Goal: Entertainment & Leisure: Consume media (video, audio)

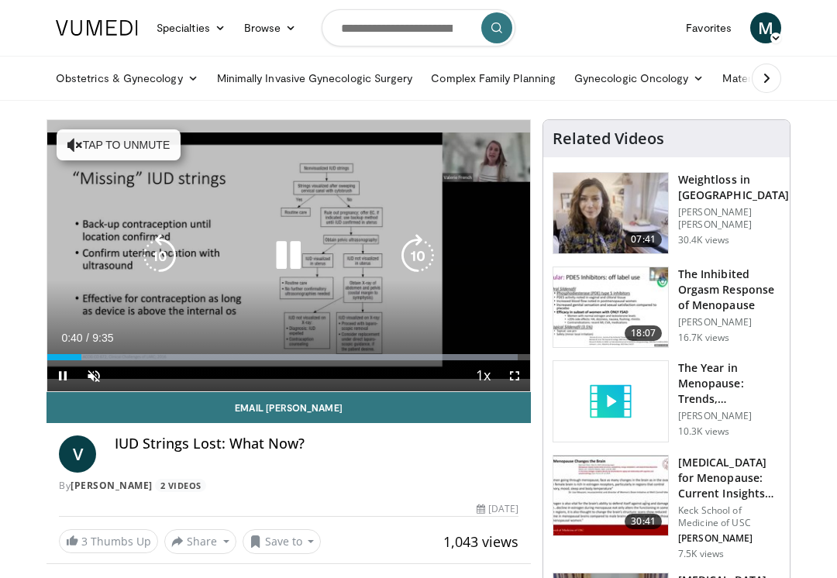
click at [294, 244] on icon "Video Player" at bounding box center [288, 255] width 43 height 43
click at [281, 254] on icon "Video Player" at bounding box center [288, 255] width 43 height 43
click at [289, 248] on icon "Video Player" at bounding box center [288, 255] width 43 height 43
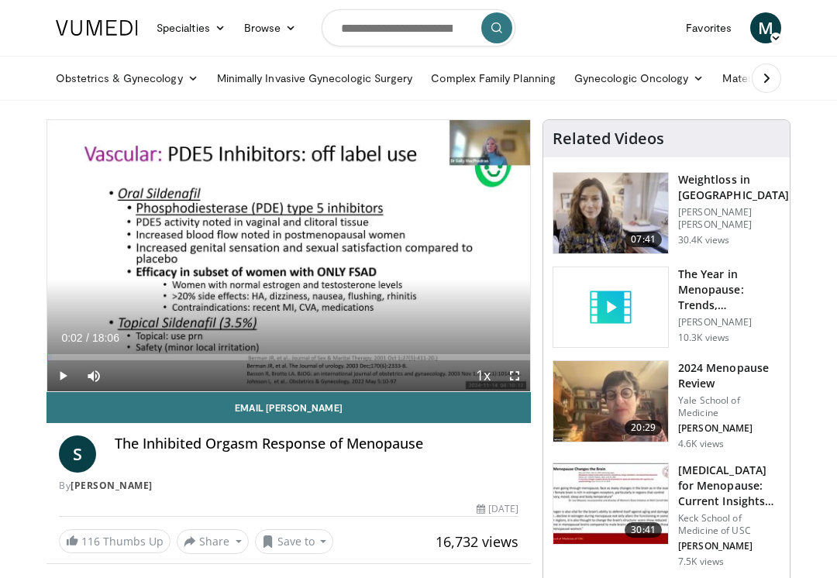
click at [293, 454] on div "The Inhibited Orgasm Response of Menopause" at bounding box center [317, 454] width 404 height 37
